Goal: Find specific page/section: Find specific page/section

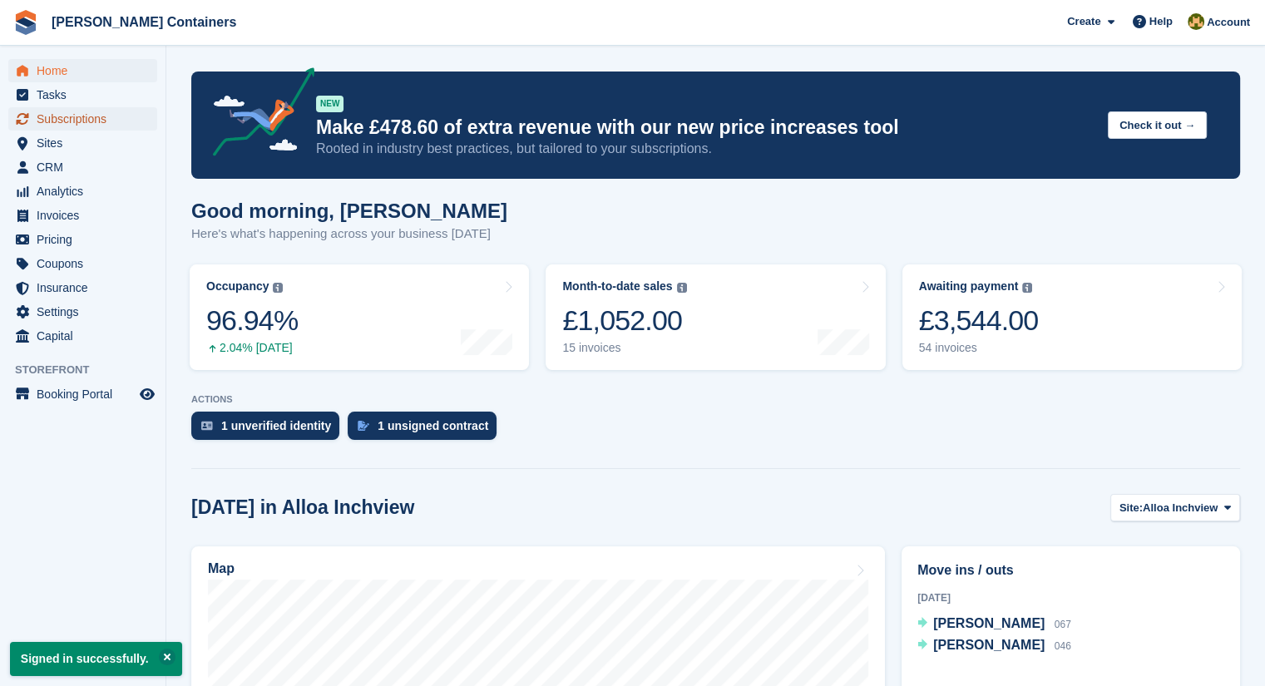
click at [109, 114] on span "Subscriptions" at bounding box center [87, 118] width 100 height 23
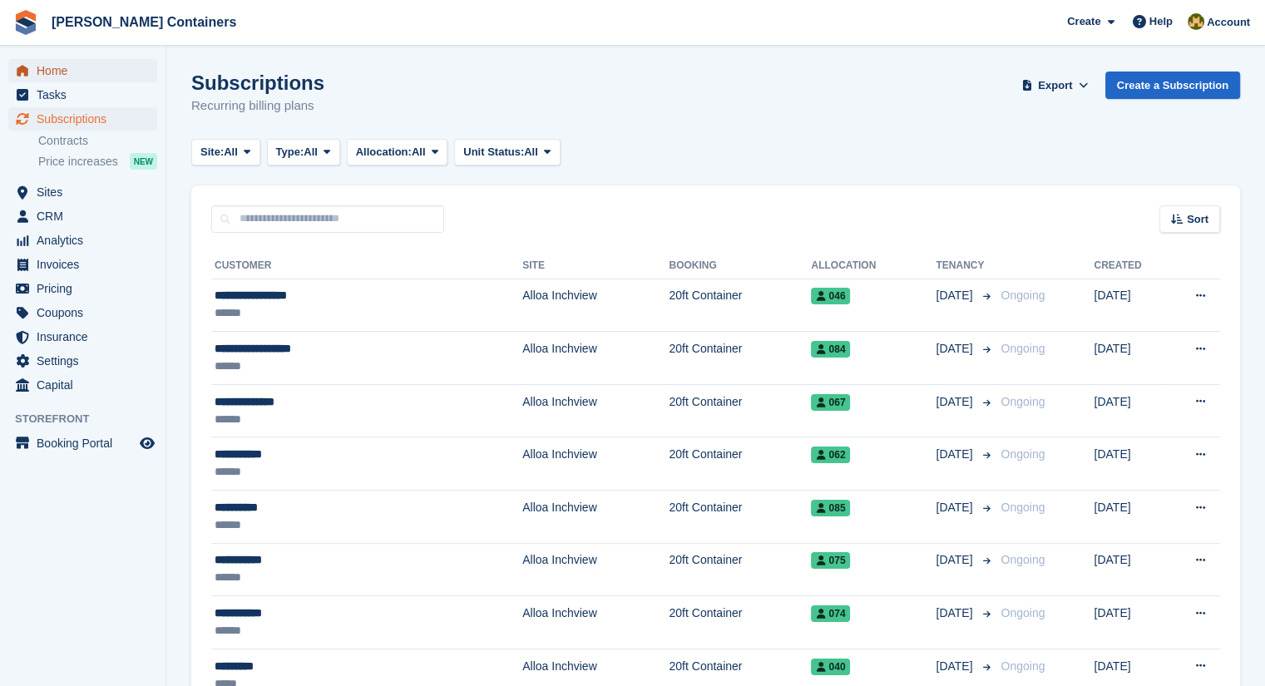
click at [78, 74] on span "Home" at bounding box center [87, 70] width 100 height 23
